Goal: Task Accomplishment & Management: Manage account settings

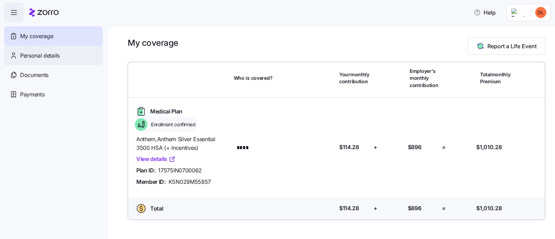
click at [51, 58] on span "Personal details" at bounding box center [40, 55] width 40 height 9
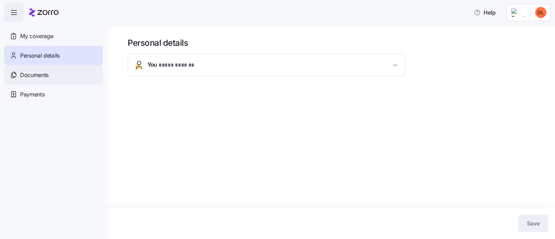
click at [40, 74] on span "Documents" at bounding box center [34, 75] width 28 height 9
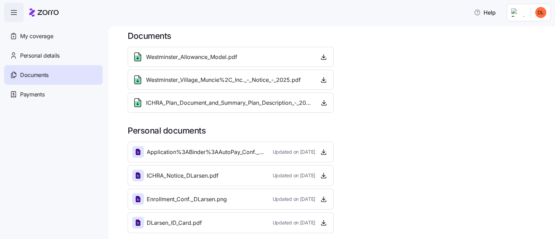
scroll to position [8, 0]
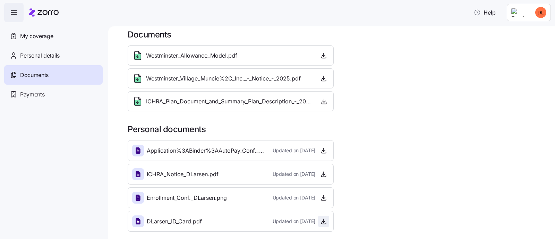
click at [321, 223] on icon "button" at bounding box center [323, 221] width 7 height 7
click at [135, 174] on icon at bounding box center [138, 174] width 8 height 8
click at [39, 95] on span "Payments" at bounding box center [32, 94] width 24 height 9
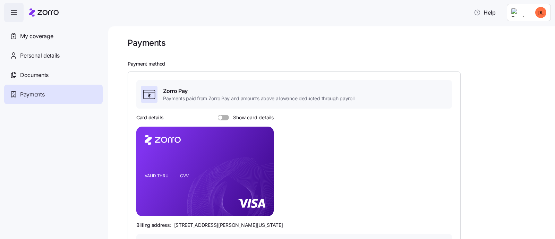
click at [224, 119] on span at bounding box center [225, 118] width 7 height 6
click at [218, 115] on input "Show card details" at bounding box center [218, 115] width 0 height 0
click at [8, 3] on span "button" at bounding box center [14, 12] width 19 height 19
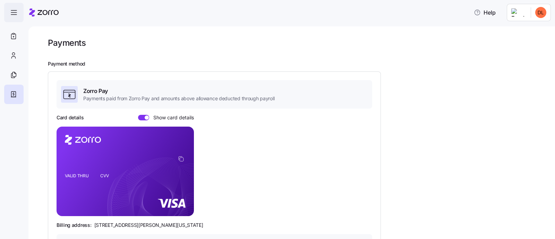
click at [12, 9] on icon "button" at bounding box center [14, 12] width 8 height 8
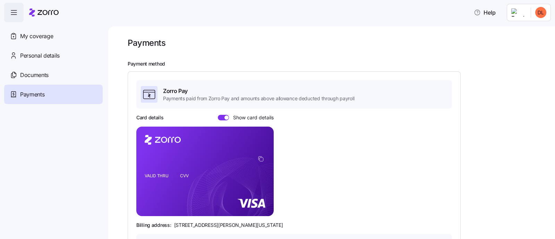
click at [230, 119] on span "Show card details" at bounding box center [251, 118] width 45 height 6
click at [218, 115] on input "Show card details" at bounding box center [218, 115] width 0 height 0
click at [49, 37] on span "My coverage" at bounding box center [36, 36] width 33 height 9
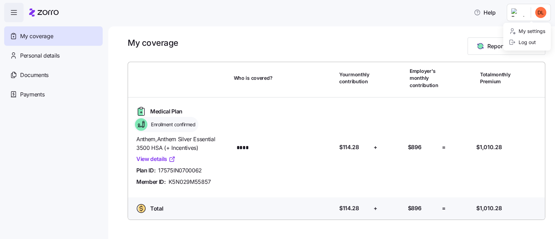
click at [536, 16] on html "Help My coverage Personal details Documents Partners hub Payments My coverage R…" at bounding box center [277, 117] width 555 height 235
click at [534, 40] on div "Log out" at bounding box center [522, 42] width 27 height 8
